Goal: Task Accomplishment & Management: Complete application form

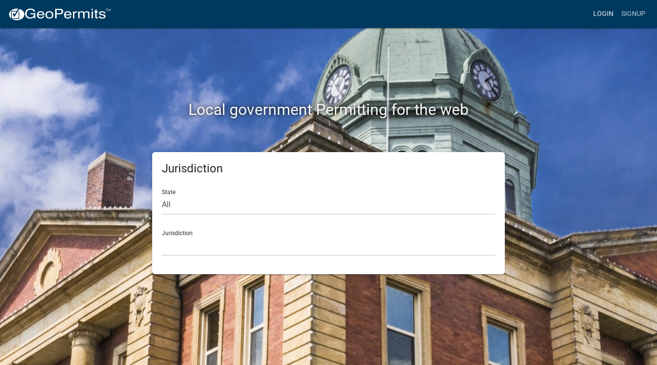
click at [608, 21] on link "Login" at bounding box center [603, 14] width 28 height 18
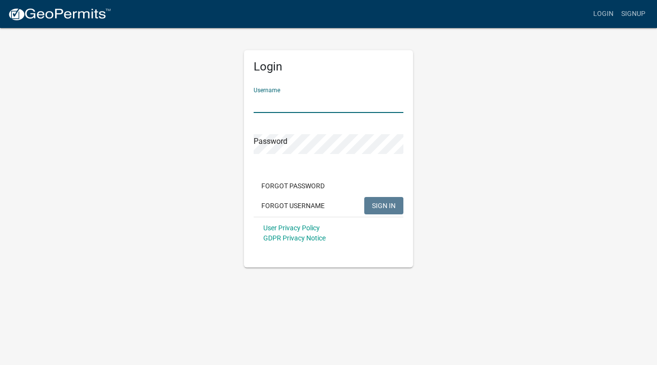
click at [351, 94] on input "Username" at bounding box center [328, 103] width 150 height 20
type input "b"
type input "[PERSON_NAME]"
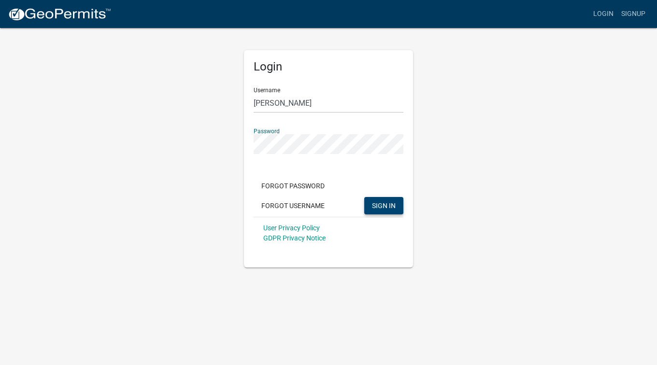
click at [391, 203] on span "SIGN IN" at bounding box center [384, 205] width 24 height 8
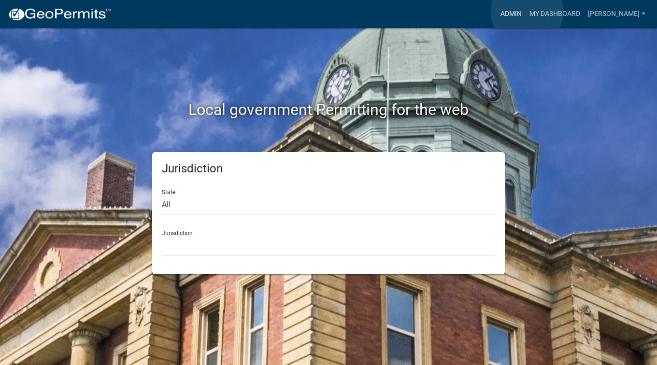
click at [525, 12] on link "Admin" at bounding box center [510, 14] width 29 height 18
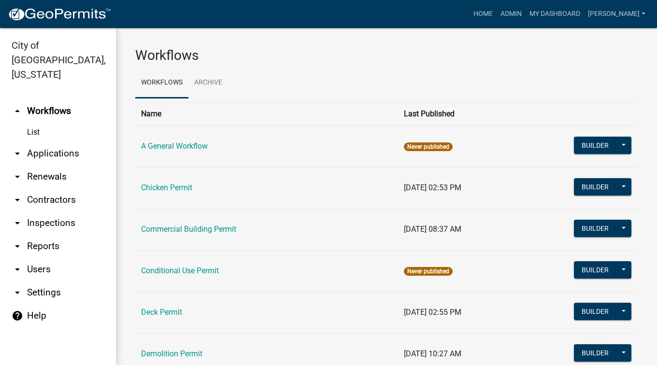
click at [49, 142] on link "arrow_drop_down Applications" at bounding box center [58, 153] width 116 height 23
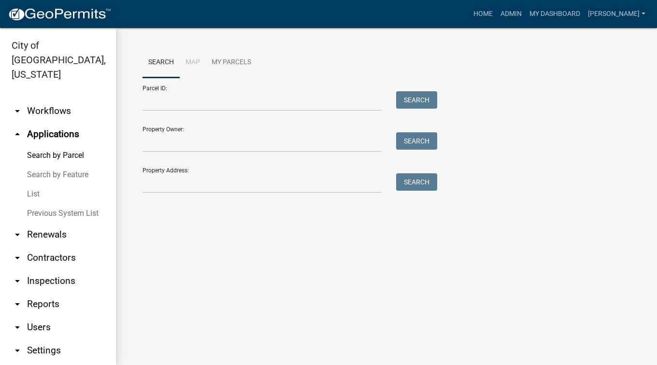
click at [49, 146] on link "Search by Parcel" at bounding box center [58, 155] width 116 height 19
click at [161, 181] on input "Property Address:" at bounding box center [261, 183] width 239 height 20
click at [41, 100] on link "arrow_drop_down Workflows" at bounding box center [58, 110] width 116 height 23
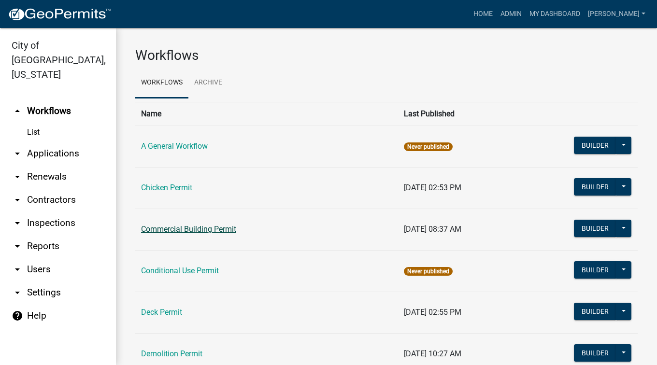
scroll to position [48, 0]
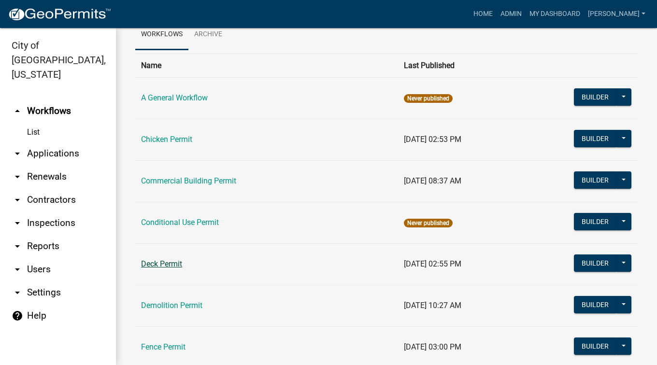
click at [148, 265] on link "Deck Permit" at bounding box center [161, 263] width 41 height 9
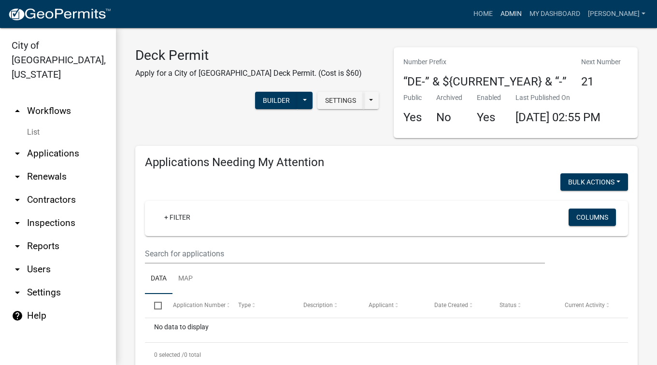
click at [525, 18] on link "Admin" at bounding box center [510, 14] width 29 height 18
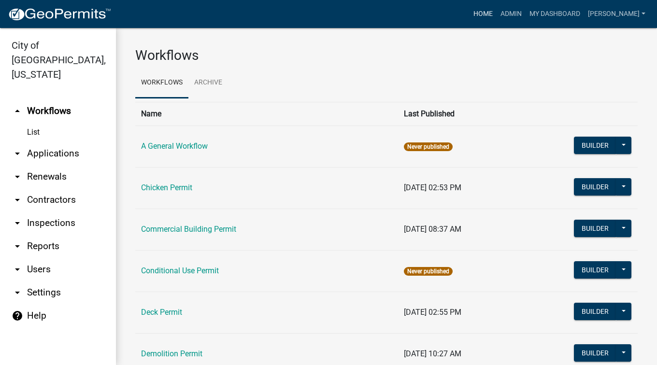
click at [496, 17] on link "Home" at bounding box center [482, 14] width 27 height 18
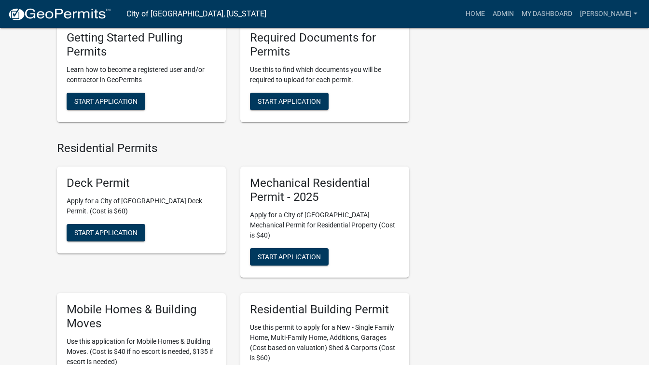
scroll to position [434, 0]
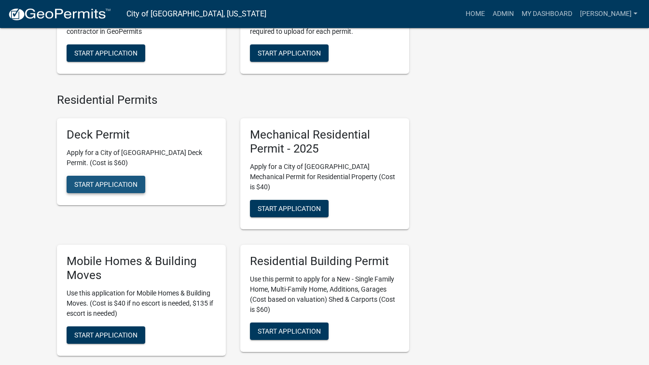
click at [111, 187] on span "Start Application" at bounding box center [105, 185] width 63 height 8
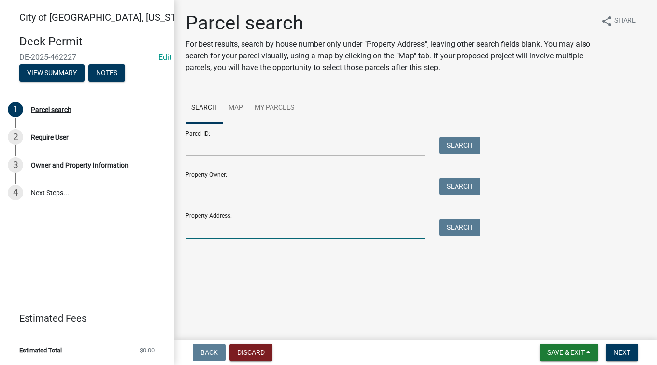
click at [321, 224] on input "Property Address:" at bounding box center [304, 229] width 239 height 20
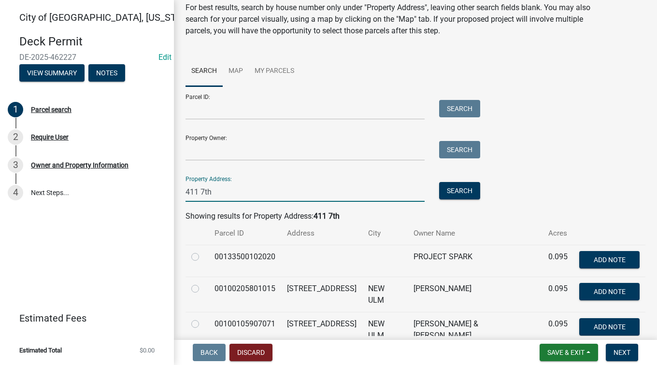
scroll to position [48, 0]
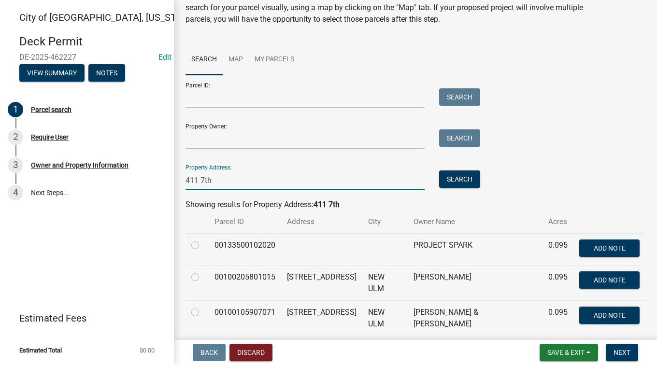
type input "411 7th"
click at [203, 271] on label at bounding box center [203, 271] width 0 height 0
click at [203, 274] on input "radio" at bounding box center [206, 274] width 6 height 6
radio input "true"
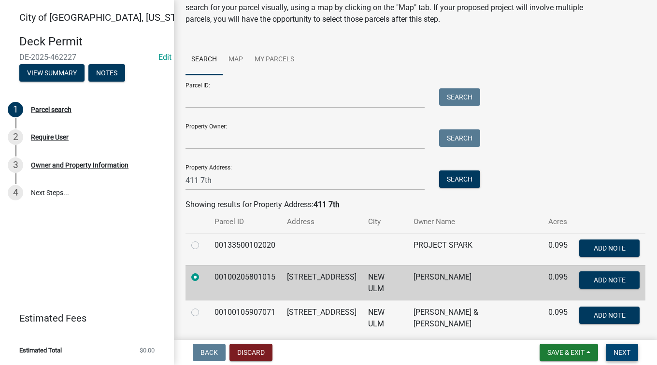
click at [615, 352] on span "Next" at bounding box center [621, 353] width 17 height 8
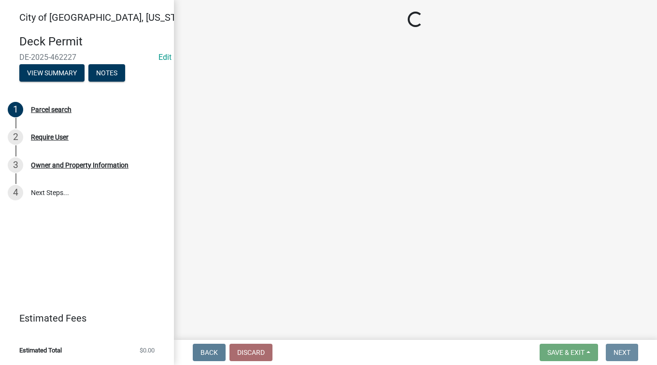
scroll to position [0, 0]
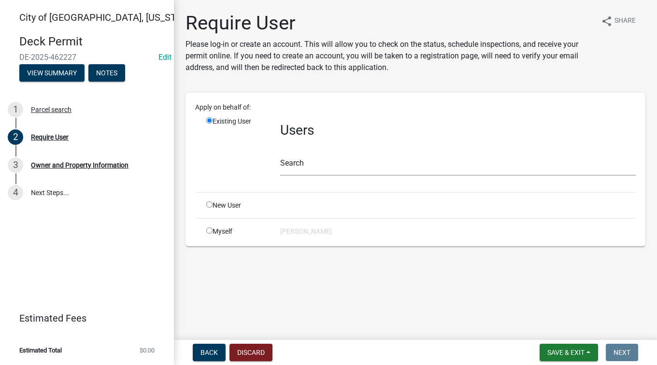
click at [209, 229] on input "radio" at bounding box center [209, 230] width 6 height 6
radio input "true"
radio input "false"
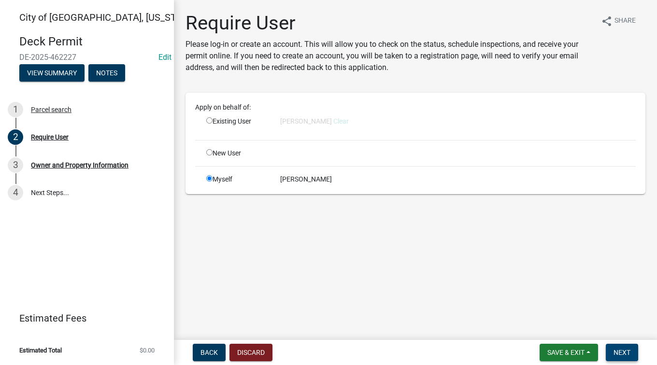
click at [616, 350] on span "Next" at bounding box center [621, 353] width 17 height 8
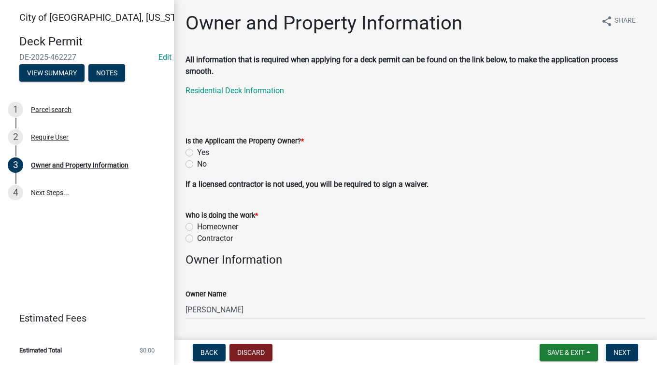
click at [197, 152] on label "Yes" at bounding box center [203, 153] width 12 height 12
click at [197, 152] on input "Yes" at bounding box center [200, 150] width 6 height 6
radio input "true"
click at [189, 223] on div "Homeowner" at bounding box center [415, 227] width 460 height 12
click at [197, 227] on label "Homeowner" at bounding box center [217, 227] width 41 height 12
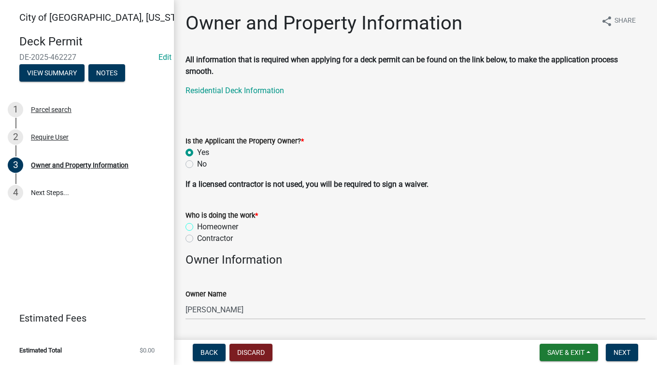
click at [197, 227] on input "Homeowner" at bounding box center [200, 224] width 6 height 6
radio input "true"
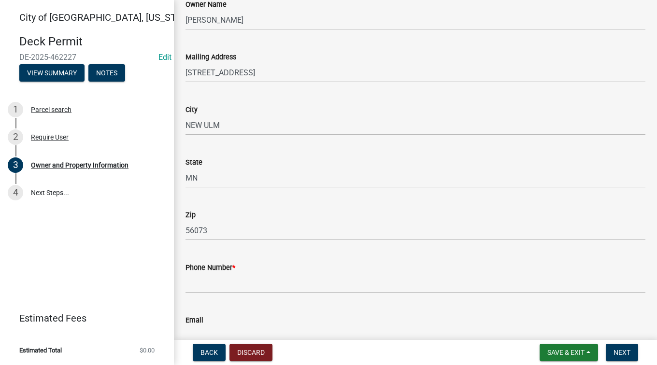
scroll to position [338, 0]
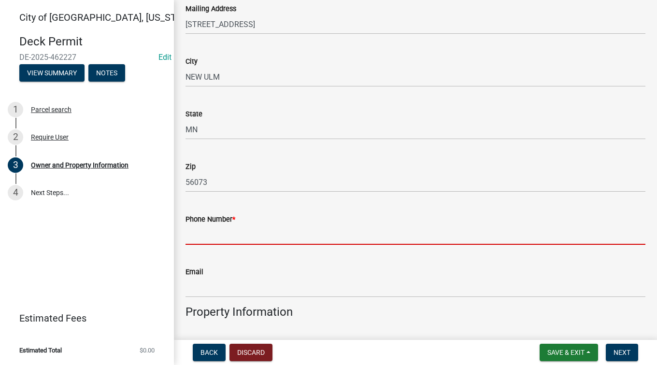
click at [193, 232] on input "Phone Number *" at bounding box center [415, 235] width 460 height 20
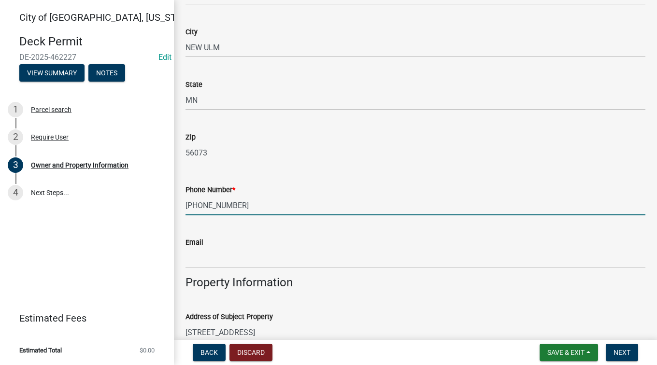
scroll to position [386, 0]
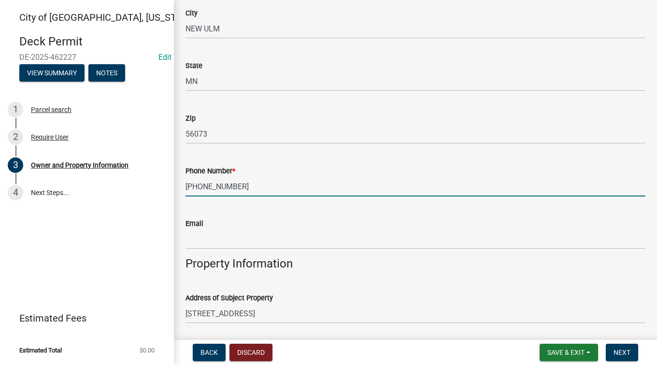
type input "[PHONE_NUMBER]"
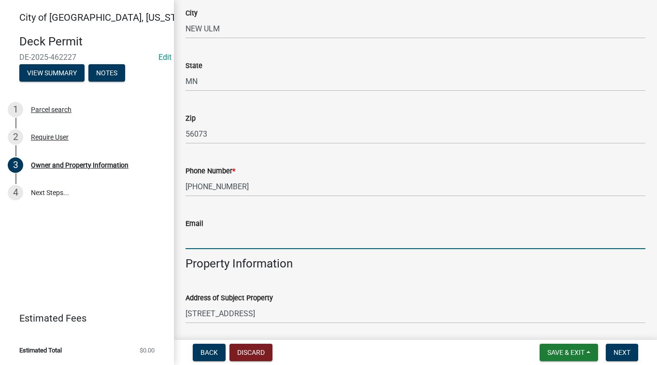
click at [200, 236] on input "Email" at bounding box center [415, 239] width 460 height 20
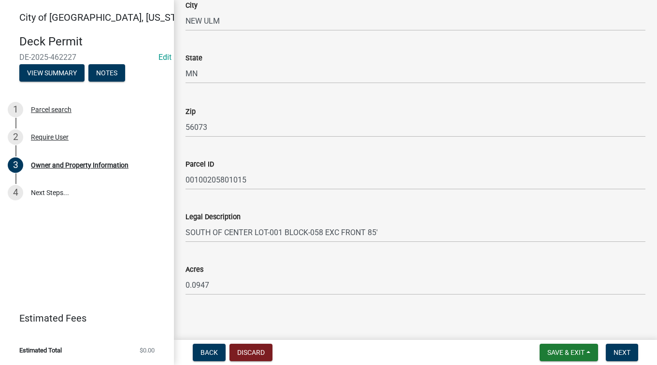
scroll to position [735, 0]
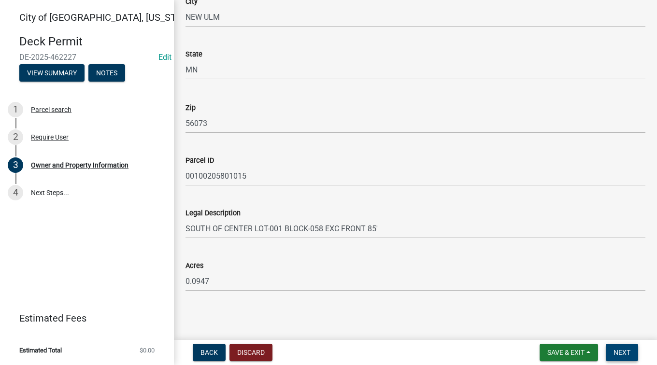
type input "[EMAIL_ADDRESS][DOMAIN_NAME]"
click at [619, 353] on span "Next" at bounding box center [621, 353] width 17 height 8
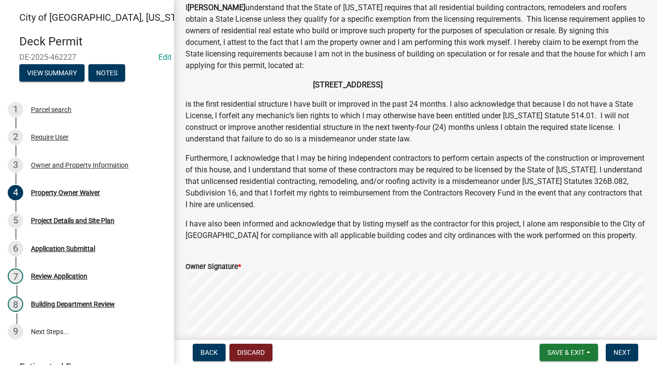
scroll to position [241, 0]
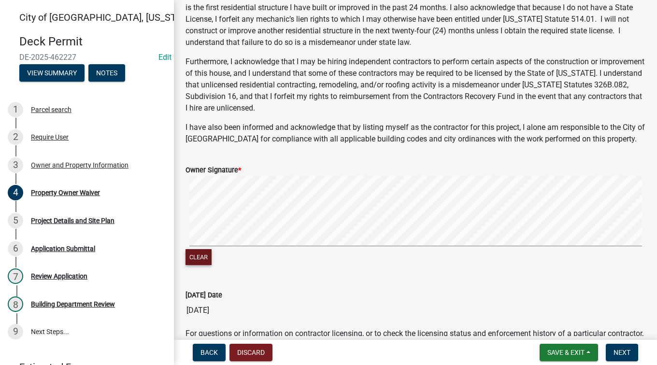
click at [201, 263] on button "Clear" at bounding box center [198, 257] width 26 height 16
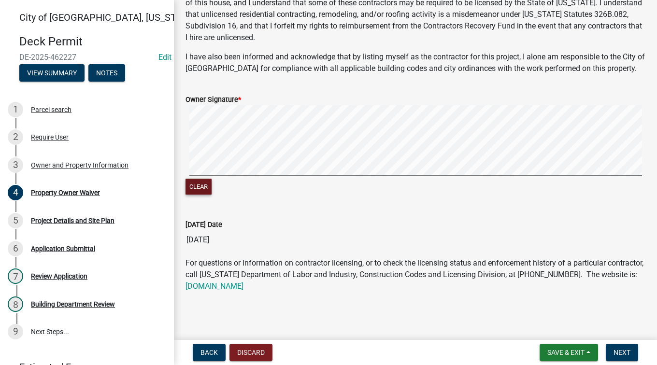
scroll to position [313, 0]
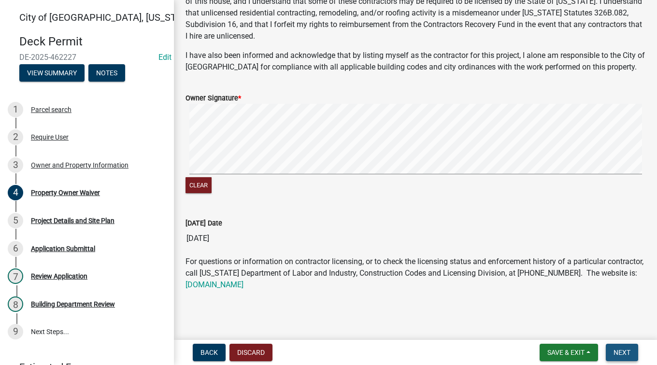
click at [620, 355] on span "Next" at bounding box center [621, 353] width 17 height 8
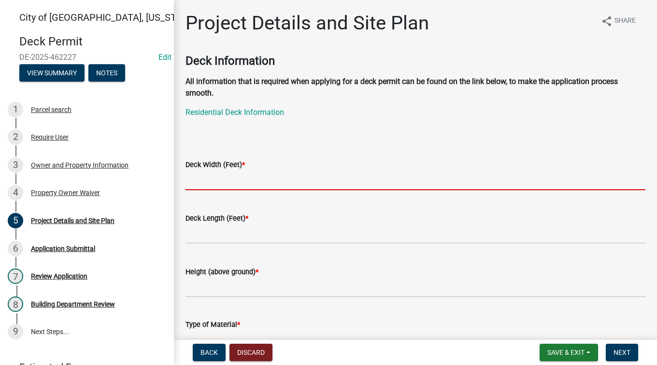
click at [232, 181] on input "text" at bounding box center [415, 180] width 460 height 20
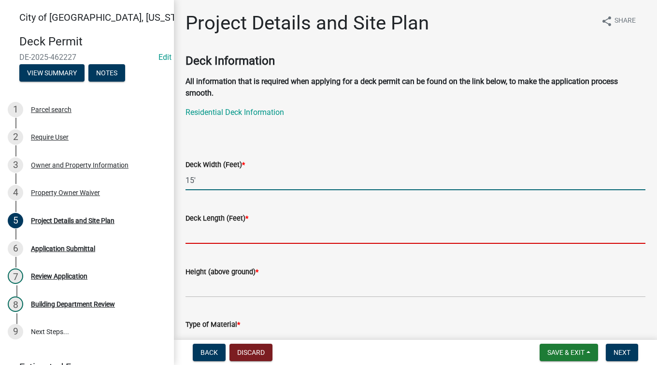
type input "15"
click at [220, 239] on input "text" at bounding box center [415, 234] width 460 height 20
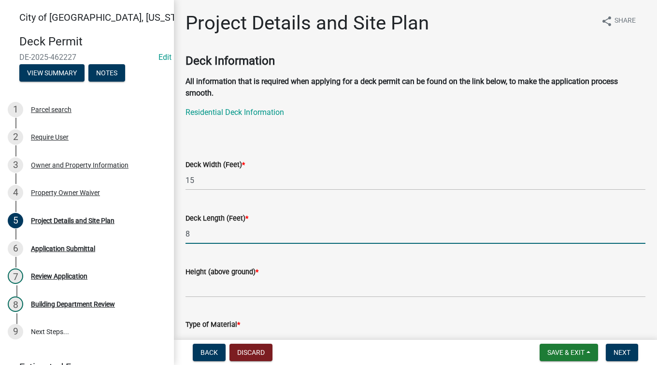
type input "8"
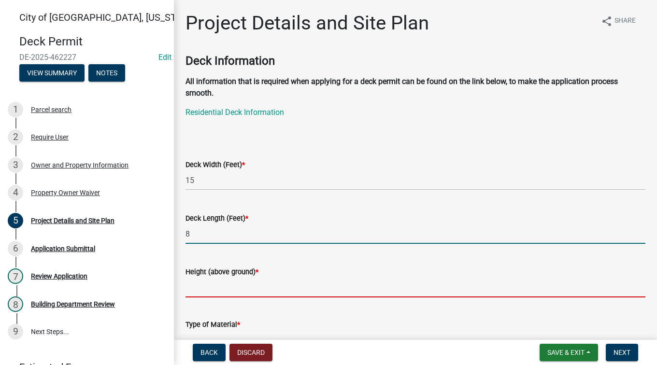
click at [208, 289] on input "Height (above ground) *" at bounding box center [415, 288] width 460 height 20
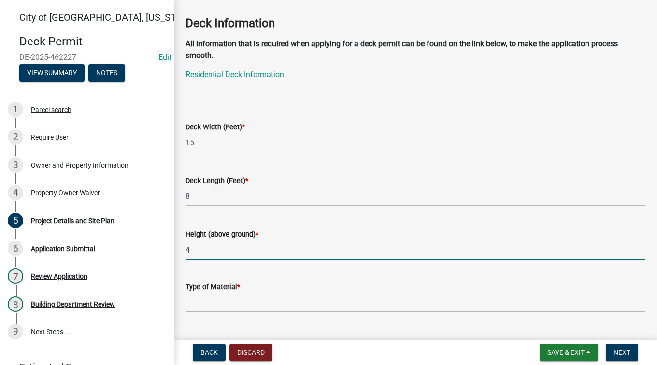
scroll to position [48, 0]
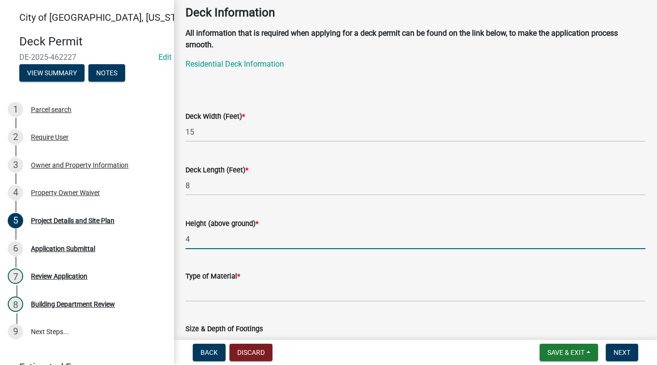
type input "4"
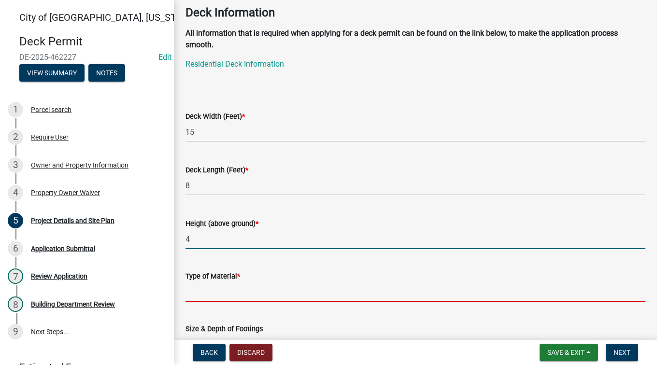
click at [205, 293] on input "Type of Material *" at bounding box center [415, 292] width 460 height 20
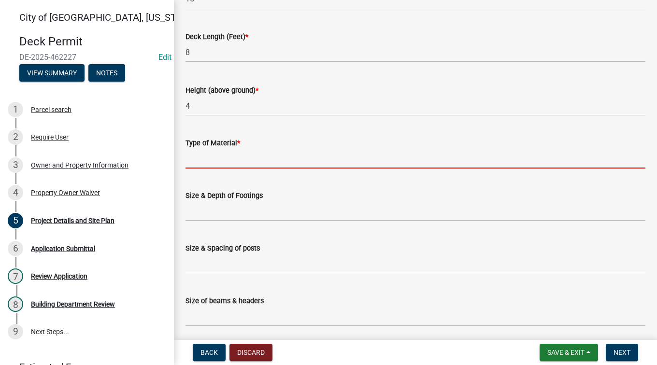
scroll to position [193, 0]
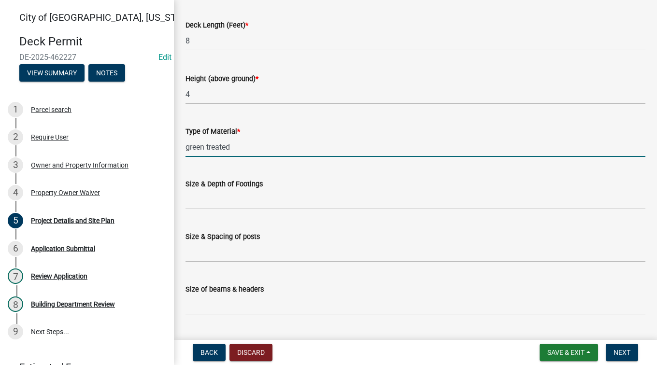
type input "green treated"
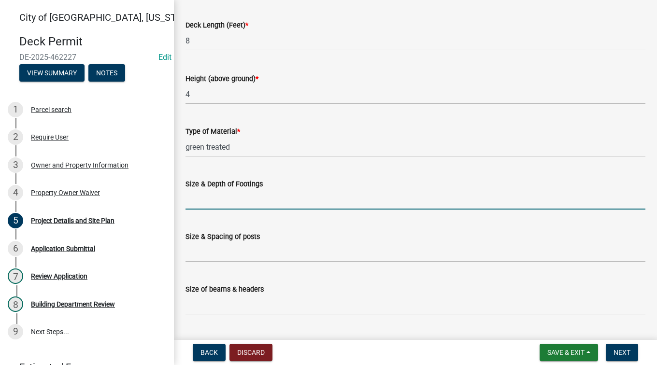
click at [215, 199] on input "Size & Depth of Footings" at bounding box center [415, 200] width 460 height 20
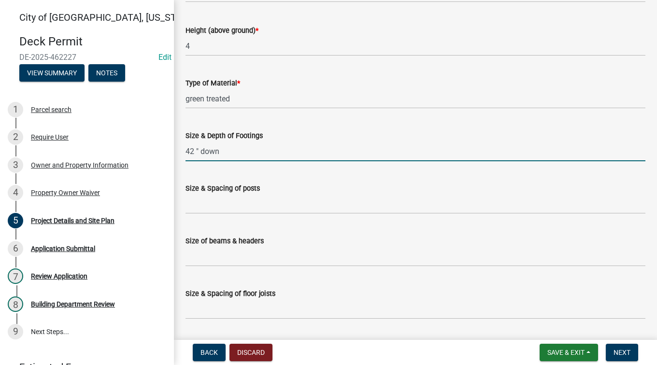
type input "42 " down"
click at [203, 257] on input "Size of beams & headers" at bounding box center [415, 257] width 460 height 20
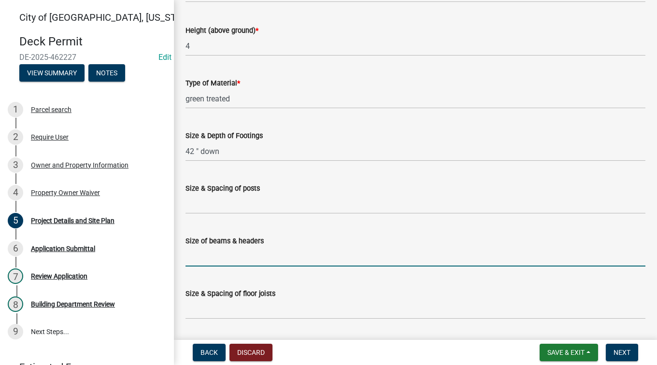
scroll to position [290, 0]
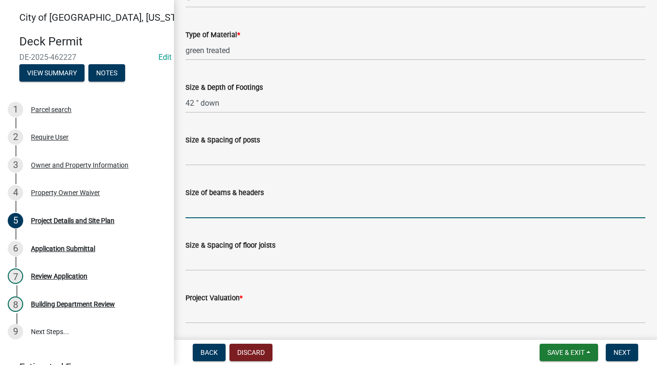
click at [213, 212] on input "Size of beams & headers" at bounding box center [415, 208] width 460 height 20
type input "4x4 posts 2x10 beams"
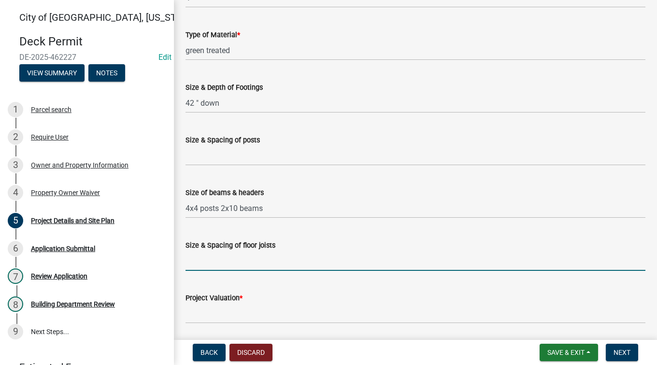
click at [217, 265] on input "Size & Spacing of floor joists" at bounding box center [415, 261] width 460 height 20
type input "4'"
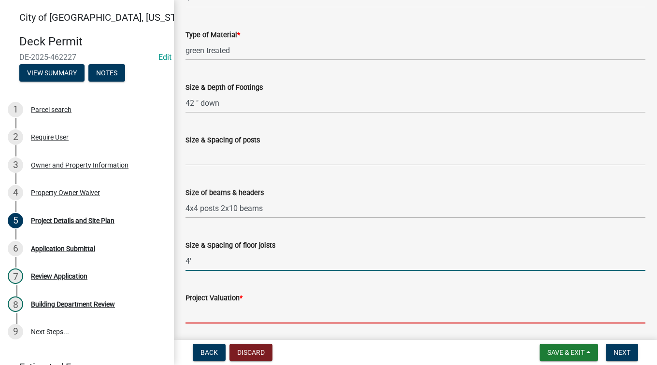
click at [215, 314] on input "text" at bounding box center [415, 314] width 460 height 20
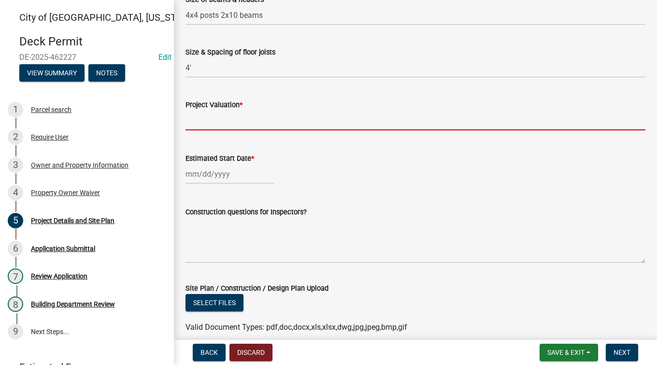
scroll to position [531, 0]
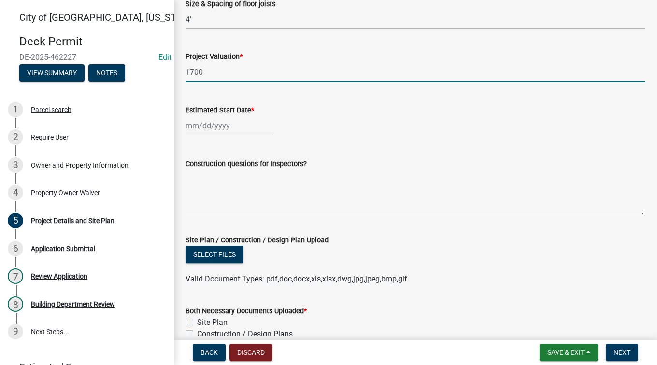
type input "1700"
click at [189, 130] on div at bounding box center [229, 126] width 88 height 20
select select "8"
select select "2025"
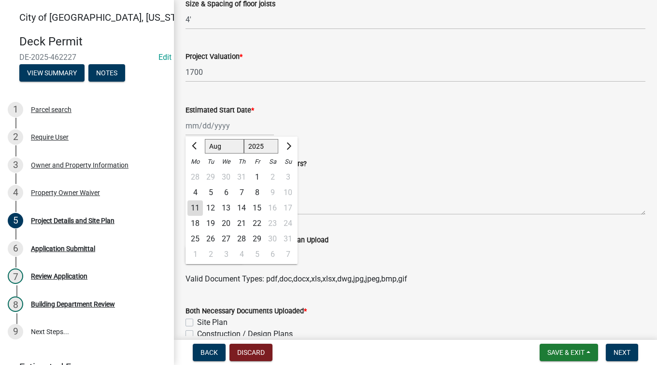
click at [197, 206] on div "11" at bounding box center [194, 207] width 15 height 15
type input "[DATE]"
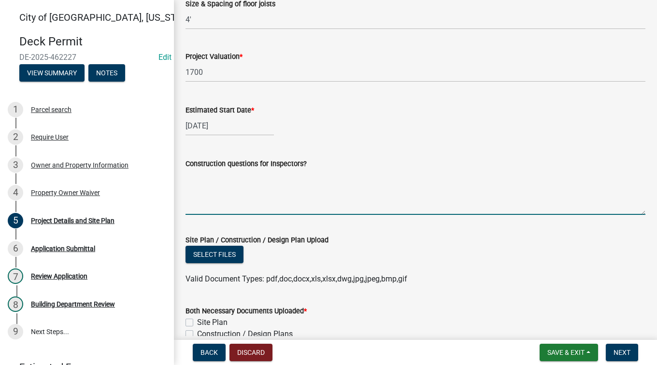
click at [212, 185] on textarea "Construction questions for Inspectors?" at bounding box center [415, 191] width 460 height 45
type textarea "S"
click at [212, 176] on textarea "Builder contacted Inspector regarding footings etc." at bounding box center [415, 191] width 460 height 45
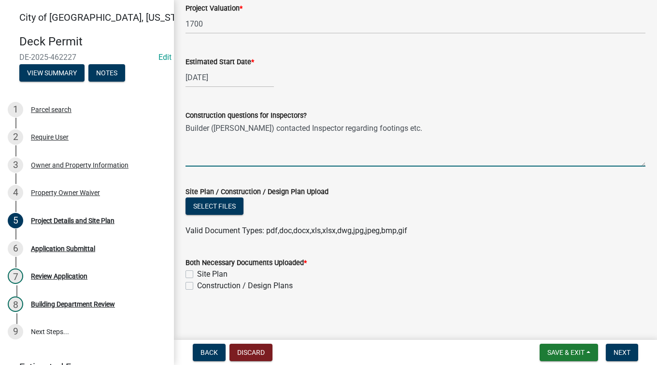
scroll to position [581, 0]
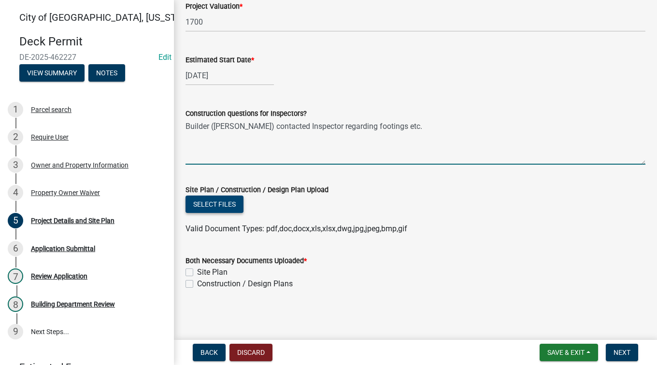
type textarea "Builder ([PERSON_NAME]) contacted Inspector regarding footings etc."
click at [223, 207] on button "Select files" at bounding box center [214, 204] width 58 height 17
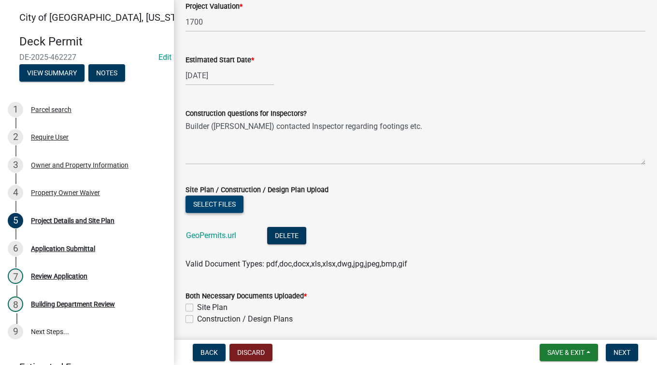
scroll to position [616, 0]
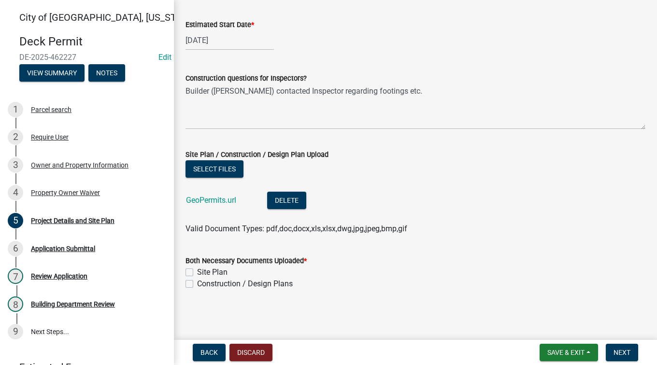
click at [197, 271] on label "Site Plan" at bounding box center [212, 272] width 30 height 12
click at [197, 271] on input "Site Plan" at bounding box center [200, 269] width 6 height 6
checkbox input "true"
click at [197, 282] on label "Construction / Design Plans" at bounding box center [245, 284] width 96 height 12
click at [197, 282] on input "Construction / Design Plans" at bounding box center [200, 281] width 6 height 6
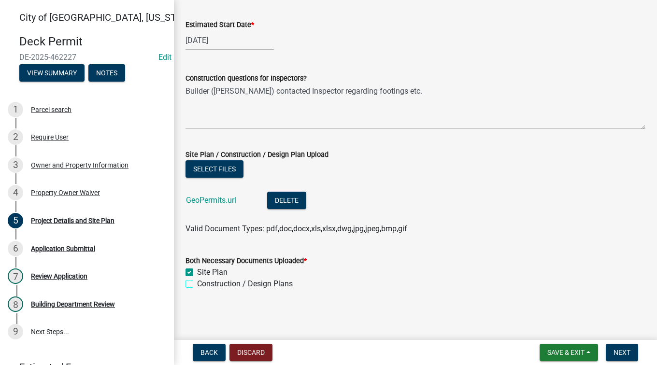
checkbox input "true"
click at [625, 352] on span "Next" at bounding box center [621, 353] width 17 height 8
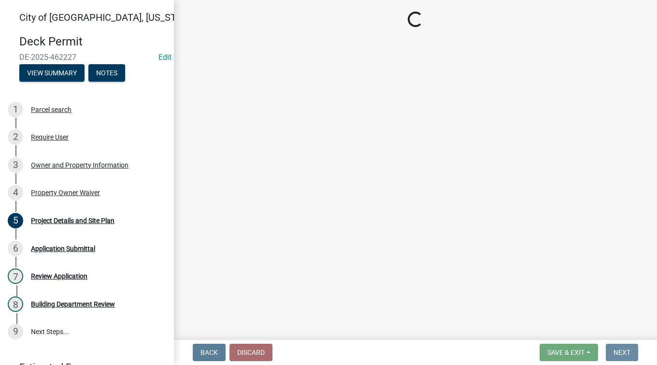
scroll to position [0, 0]
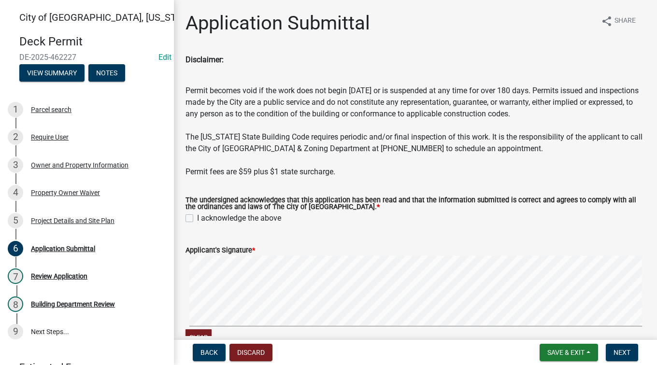
click at [197, 221] on label "I acknowledge the above" at bounding box center [239, 218] width 84 height 12
click at [197, 219] on input "I acknowledge the above" at bounding box center [200, 215] width 6 height 6
checkbox input "true"
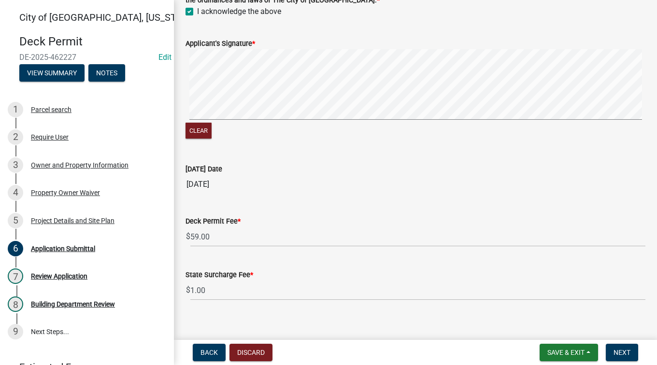
scroll to position [217, 0]
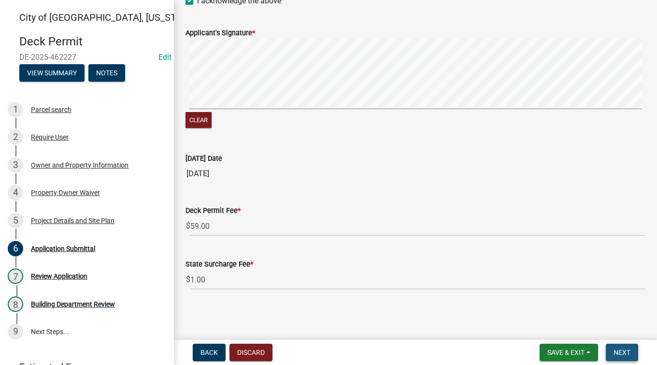
click at [623, 357] on button "Next" at bounding box center [621, 352] width 32 height 17
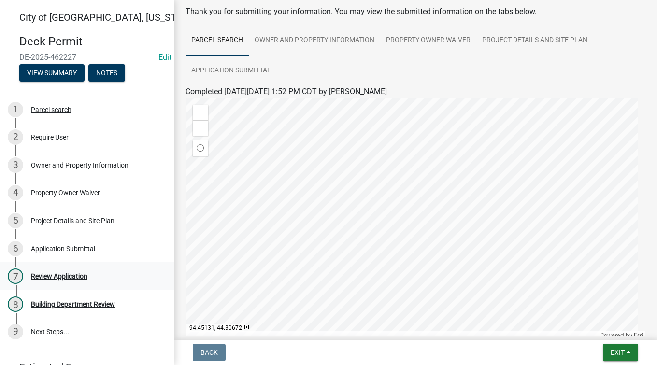
scroll to position [97, 0]
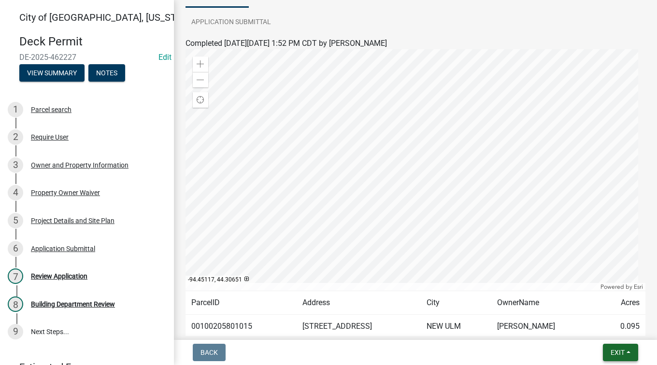
click at [630, 349] on button "Exit" at bounding box center [619, 352] width 35 height 17
click at [616, 327] on button "Save & Exit" at bounding box center [599, 327] width 77 height 23
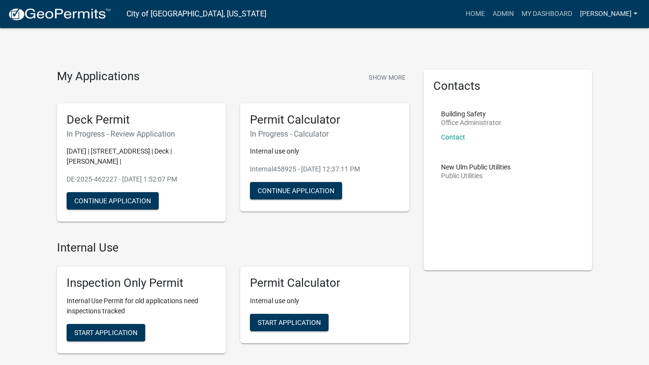
click at [627, 16] on link "[PERSON_NAME]" at bounding box center [608, 14] width 65 height 18
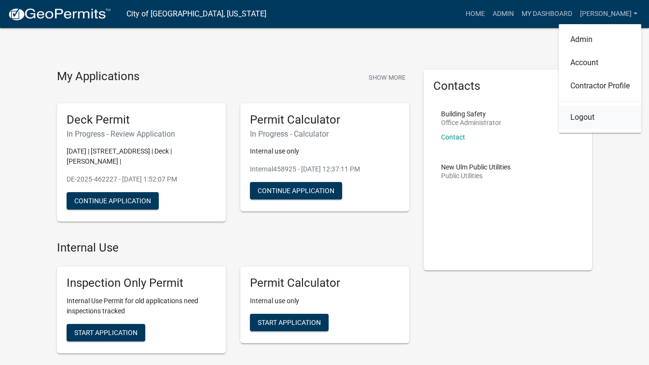
click at [583, 118] on link "Logout" at bounding box center [600, 117] width 83 height 23
